Goal: Find specific page/section: Find specific page/section

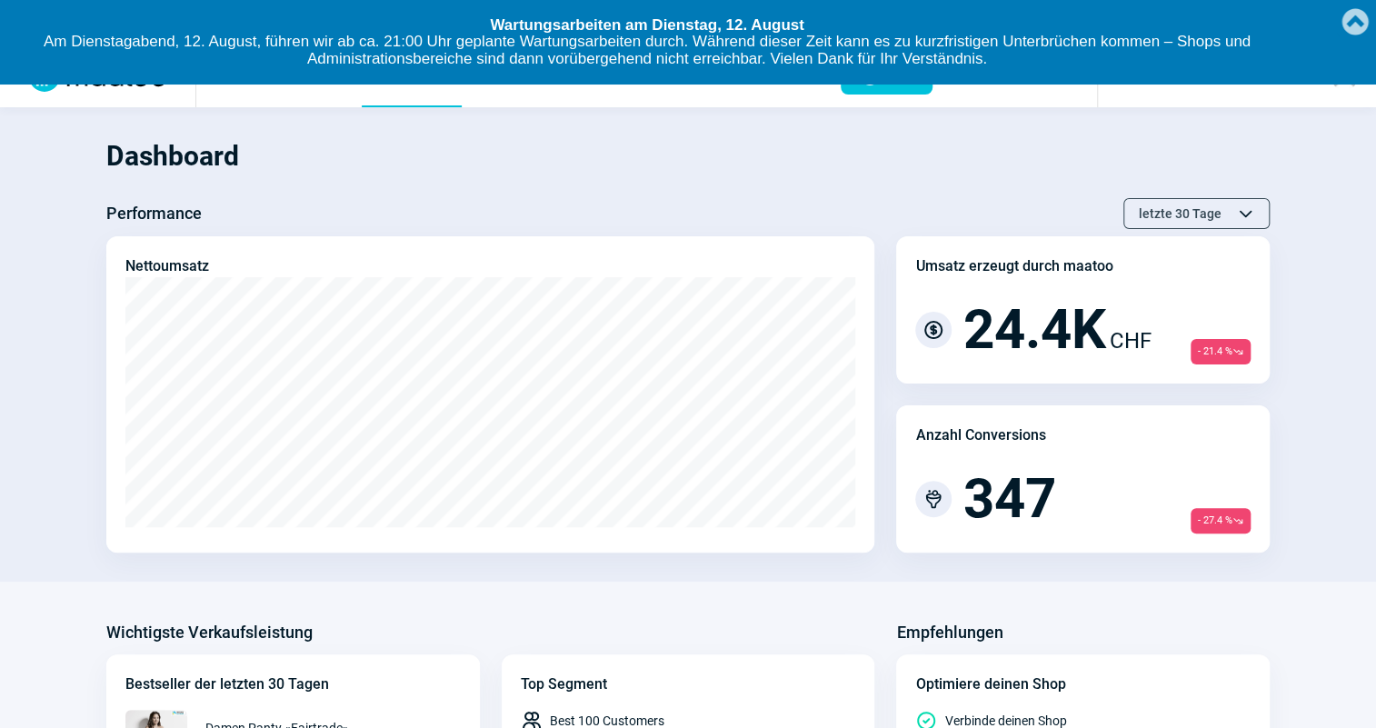
click at [1351, 19] on link "Created with [PERSON_NAME] 2.1.2" at bounding box center [1355, 20] width 36 height 40
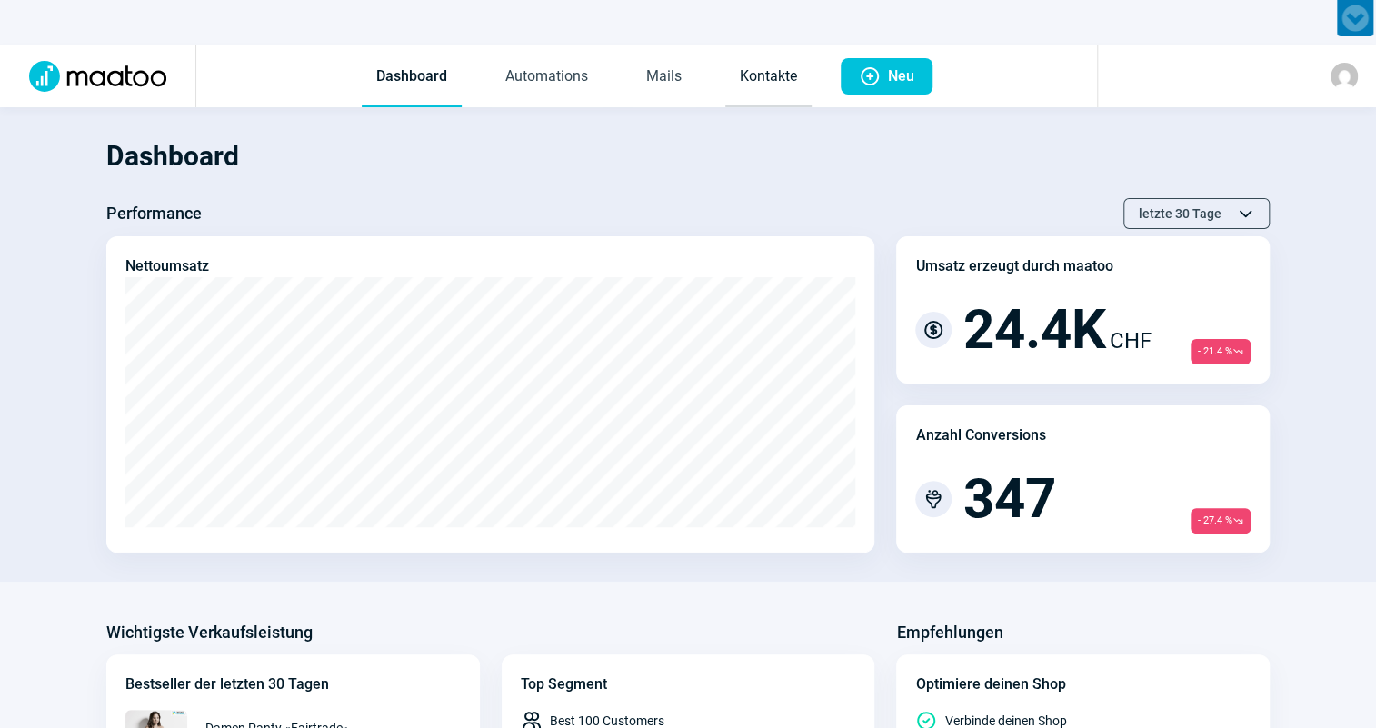
click at [792, 74] on link "Kontakte" at bounding box center [768, 77] width 86 height 60
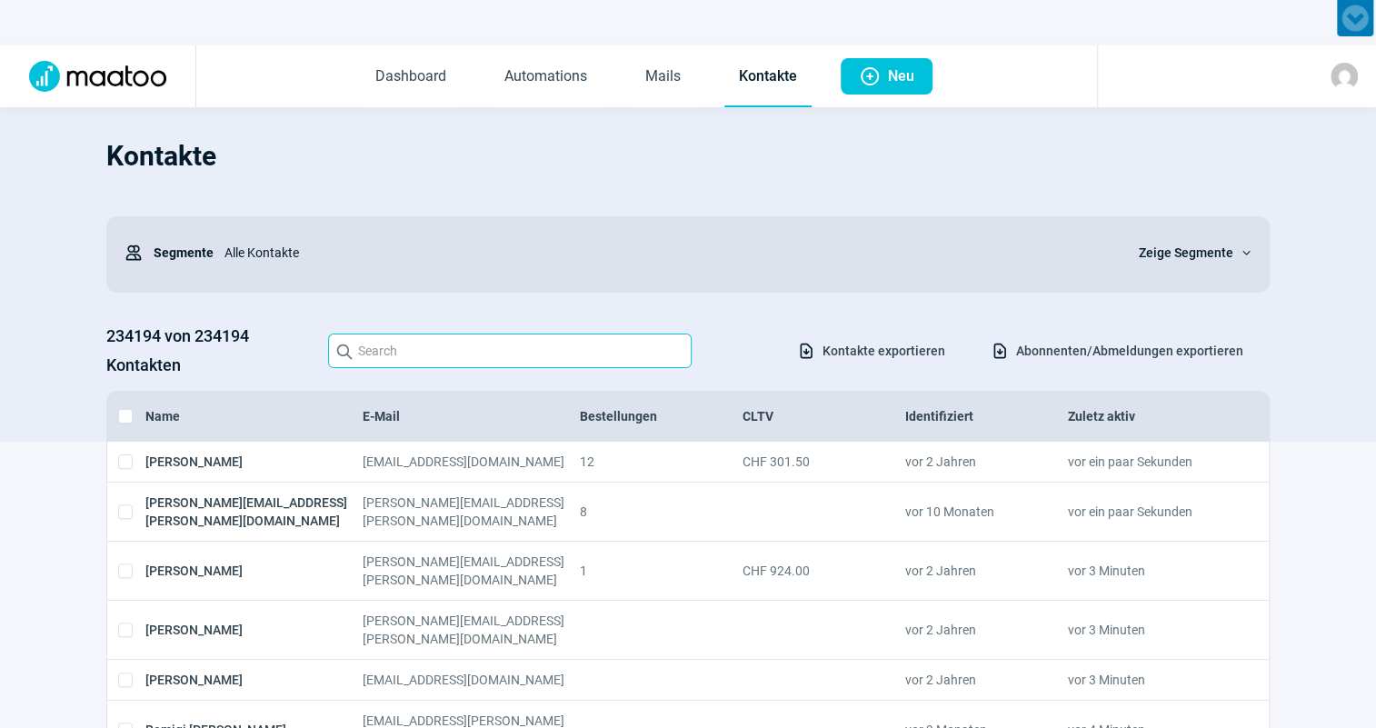
click at [500, 358] on input "Search icon" at bounding box center [510, 351] width 364 height 35
paste input "[PERSON_NAME] <[EMAIL_ADDRESS][PERSON_NAME][DOMAIN_NAME]>"
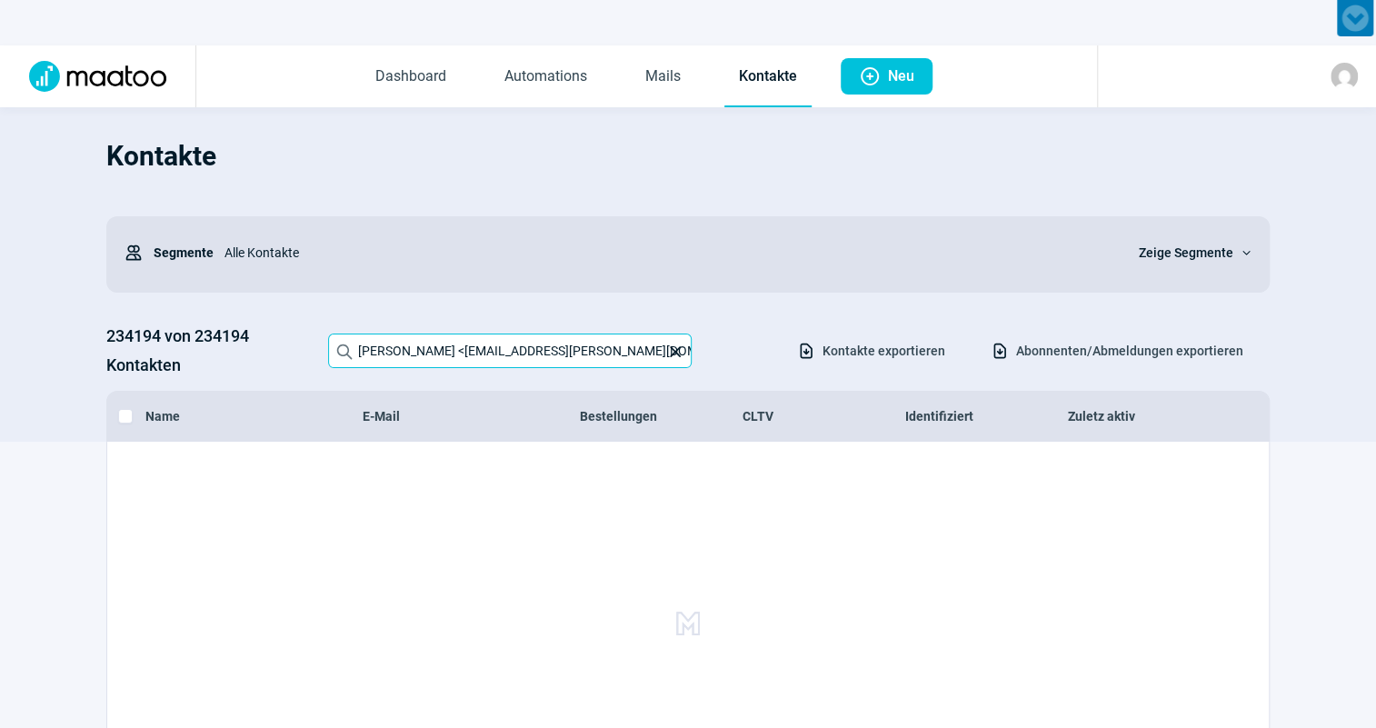
drag, startPoint x: 493, startPoint y: 348, endPoint x: 264, endPoint y: 337, distance: 229.3
click at [275, 338] on div "234194 von 234194 Kontakten Search icon [PERSON_NAME] <[EMAIL_ADDRESS][PERSON_N…" at bounding box center [688, 351] width 1164 height 58
click at [572, 345] on input "[EMAIL_ADDRESS][PERSON_NAME][DOMAIN_NAME]>" at bounding box center [510, 351] width 364 height 35
type input "[EMAIL_ADDRESS][PERSON_NAME][DOMAIN_NAME]"
click at [588, 304] on div "Kontakte Users icon Segmente Alle Kontakte Zeige Segmente ChevronDown icon 2341…" at bounding box center [688, 283] width 1164 height 316
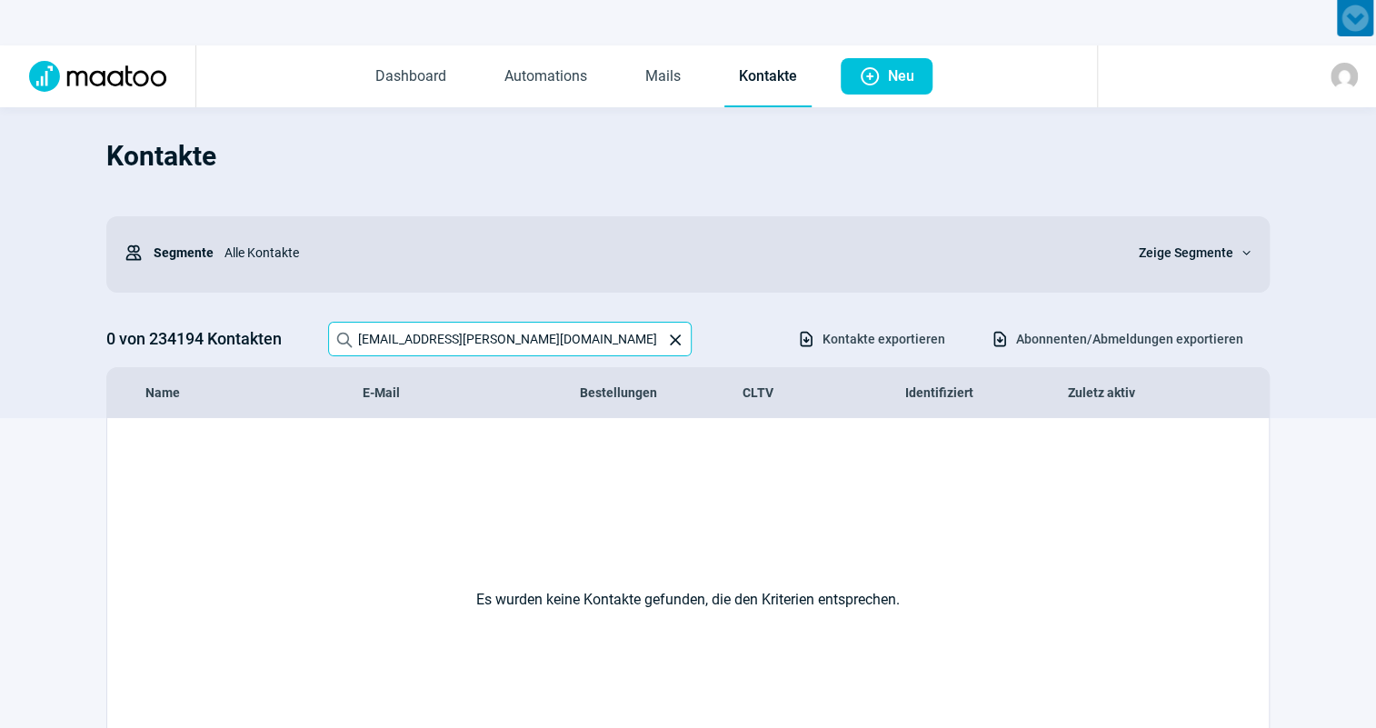
click at [591, 330] on input "[EMAIL_ADDRESS][PERSON_NAME][DOMAIN_NAME]" at bounding box center [510, 339] width 364 height 35
click at [609, 267] on div "Alle Kontakte" at bounding box center [666, 253] width 904 height 36
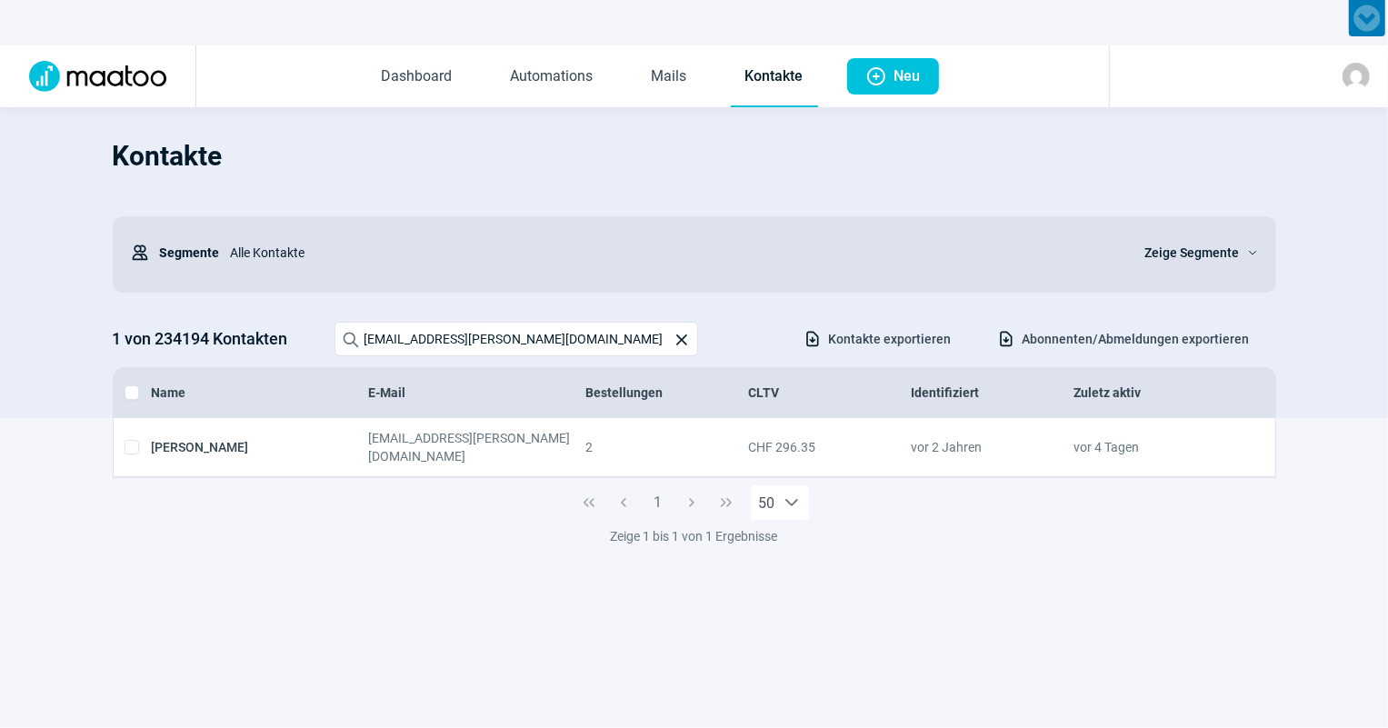
click at [1302, 559] on section "[PERSON_NAME] [EMAIL_ADDRESS][PERSON_NAME][DOMAIN_NAME] 2 CHF 296.35 vor 2 Jahr…" at bounding box center [694, 525] width 1388 height 215
click at [1253, 138] on h1 "Kontakte" at bounding box center [695, 156] width 1164 height 62
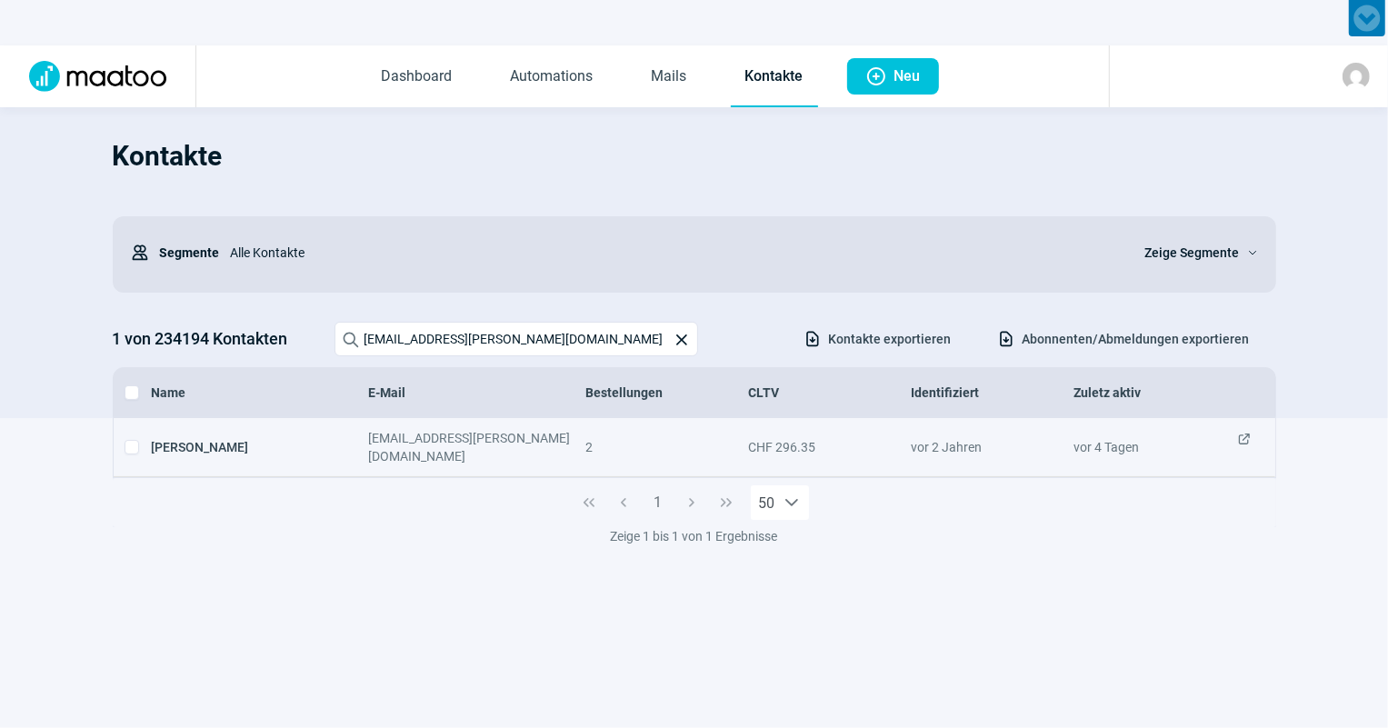
click at [1244, 437] on span "ExternalLink icon" at bounding box center [1244, 447] width 15 height 36
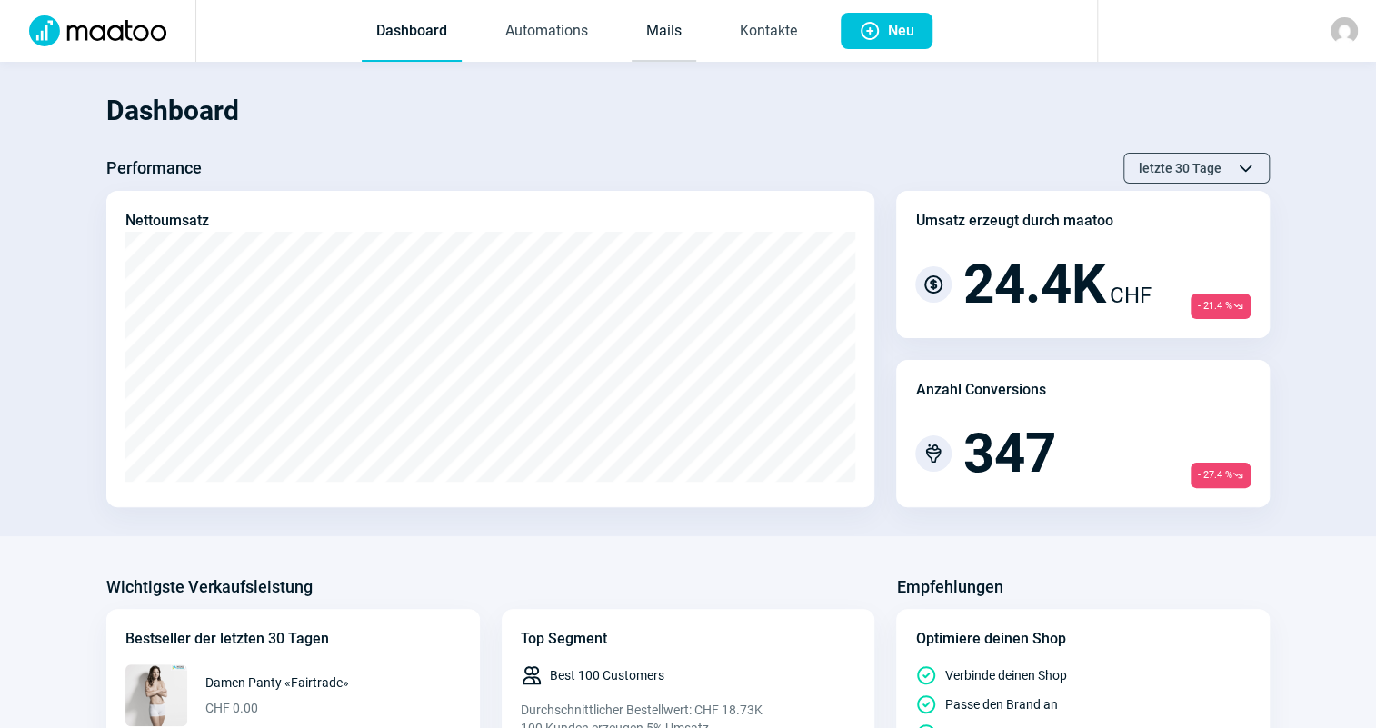
click at [683, 36] on link "Mails" at bounding box center [664, 32] width 65 height 60
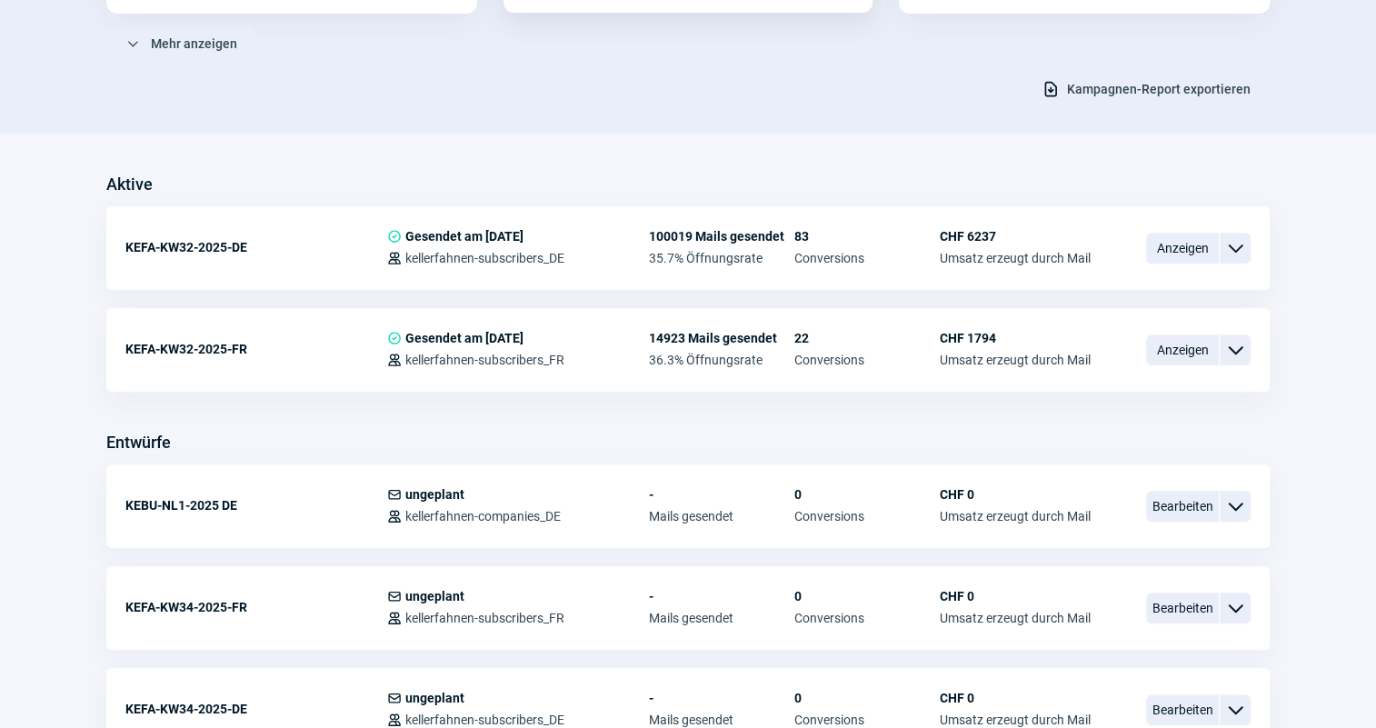
scroll to position [330, 0]
